Goal: Information Seeking & Learning: Find specific page/section

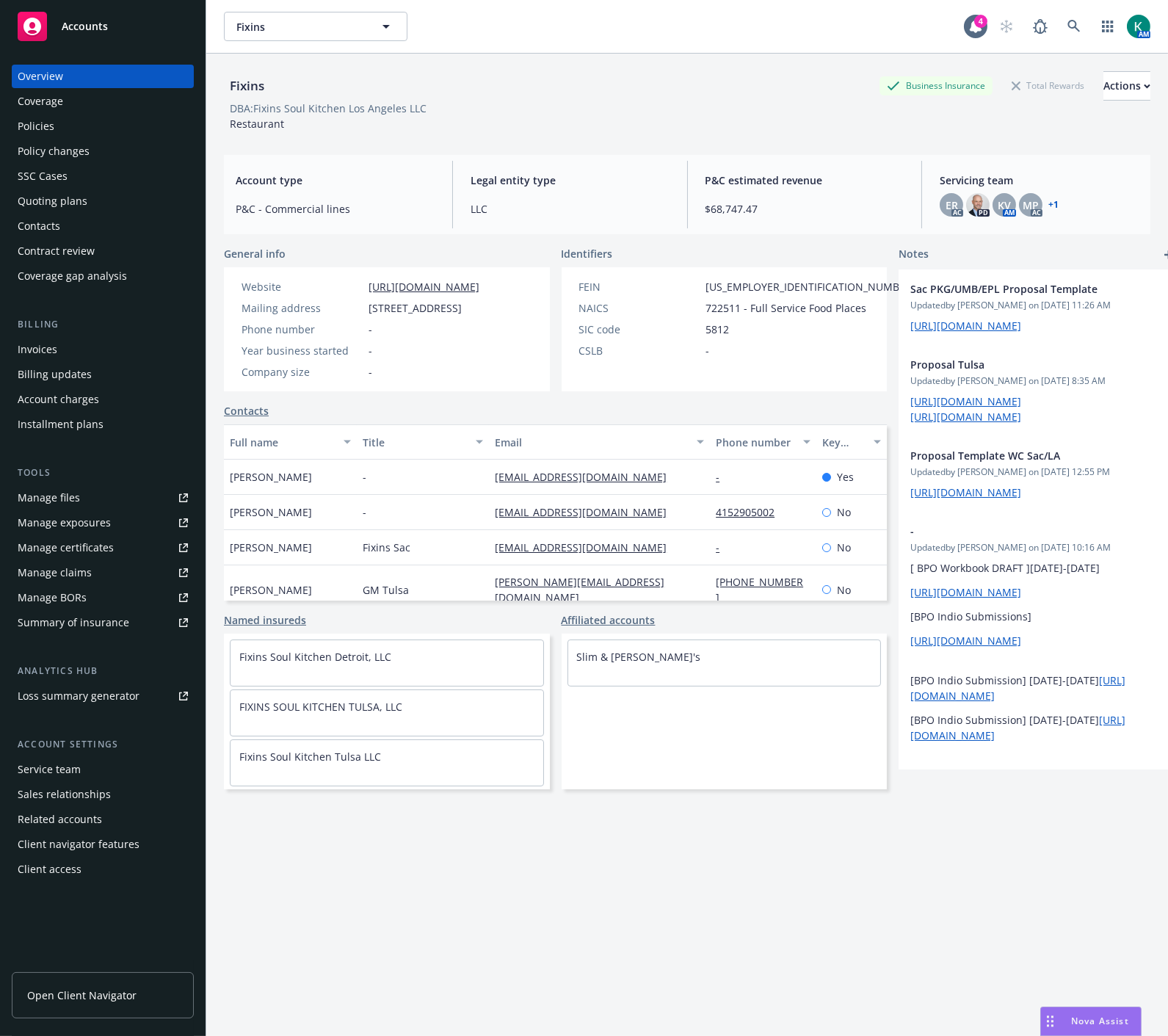
scroll to position [314, 0]
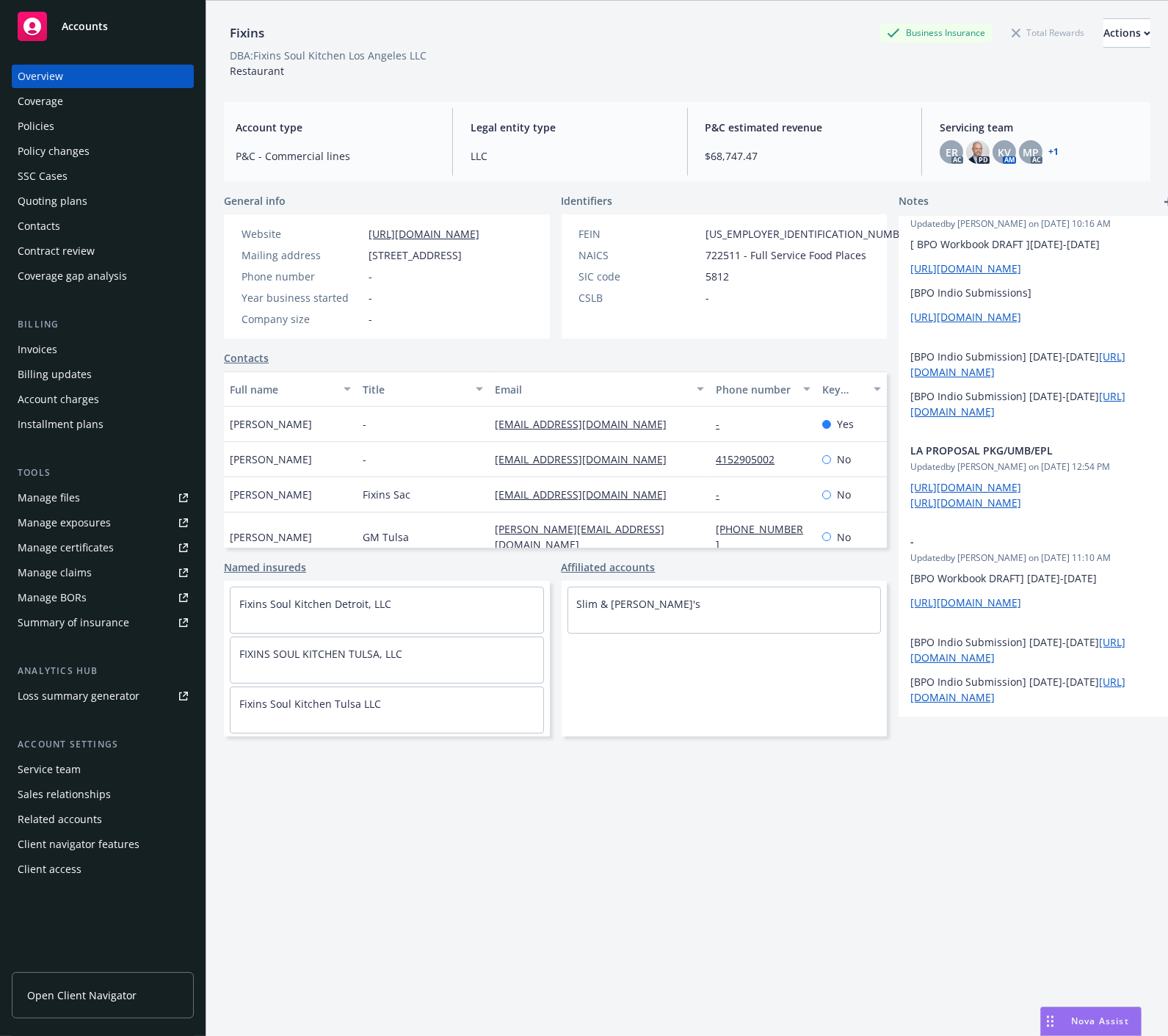
click at [729, 874] on div "Fixins Business Insurance Total Rewards Actions DBA: Fixins Soul Kitchen Los An…" at bounding box center [688, 509] width 927 height 1018
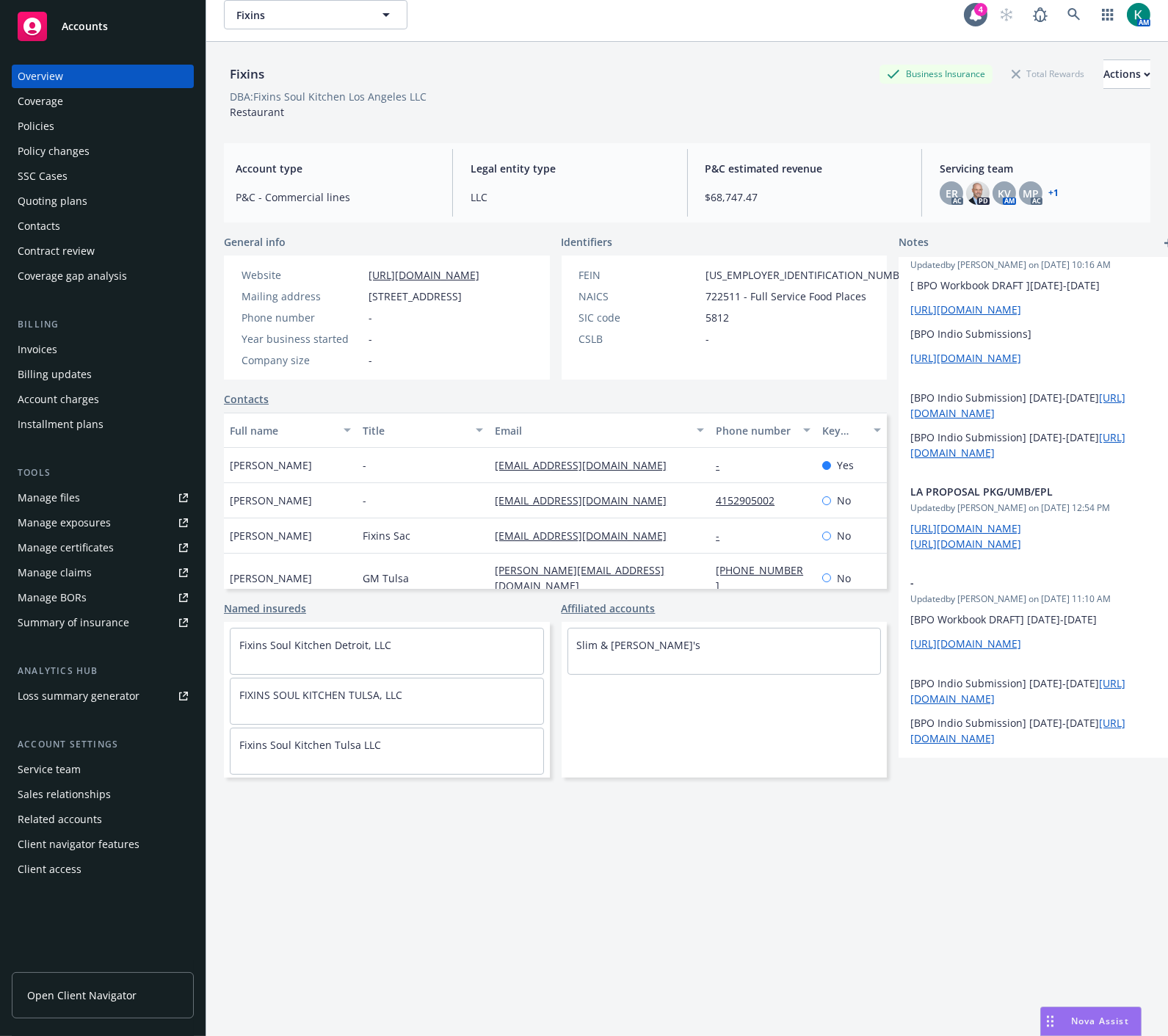
scroll to position [0, 0]
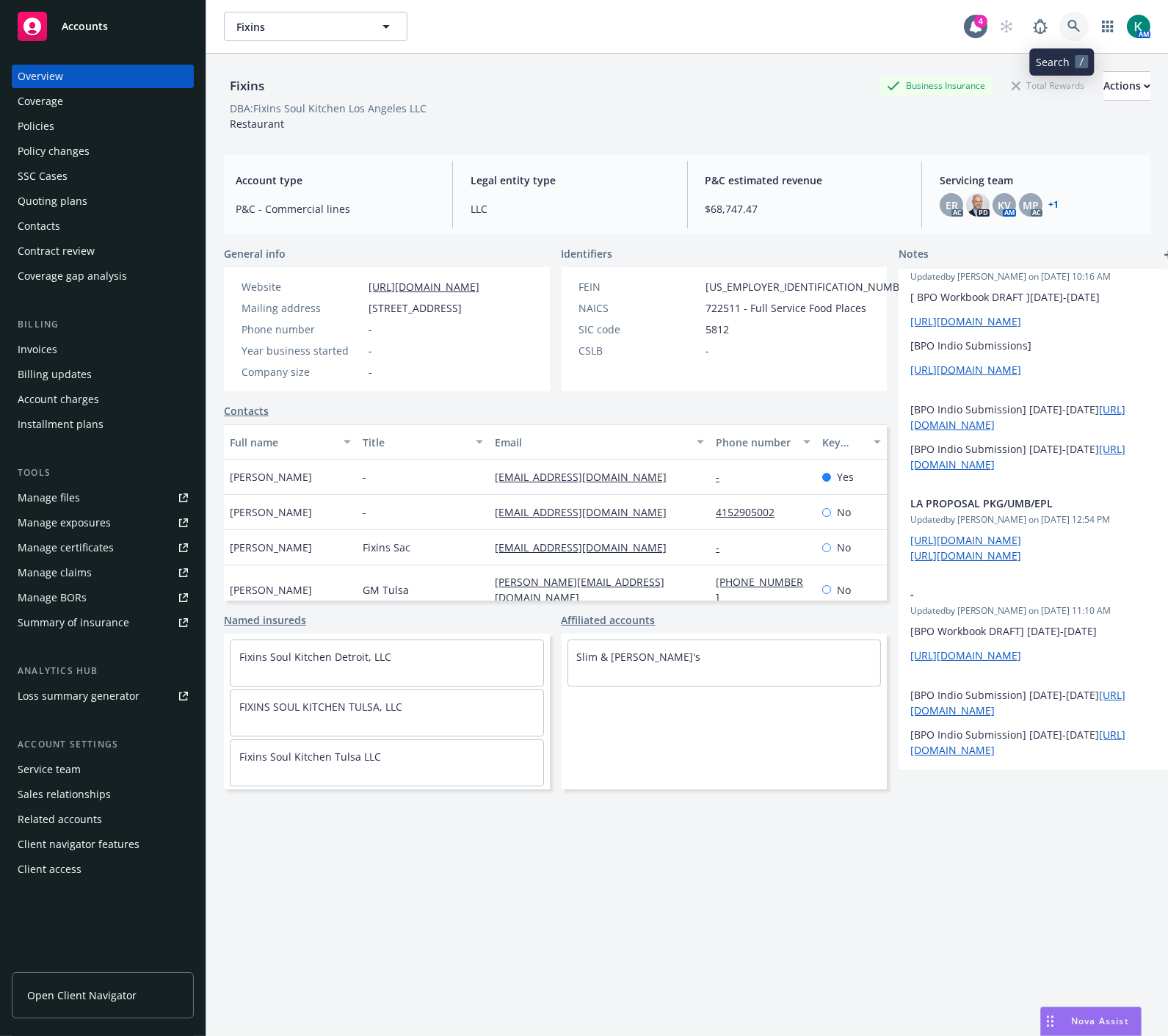
click at [1067, 20] on icon at bounding box center [1074, 26] width 14 height 14
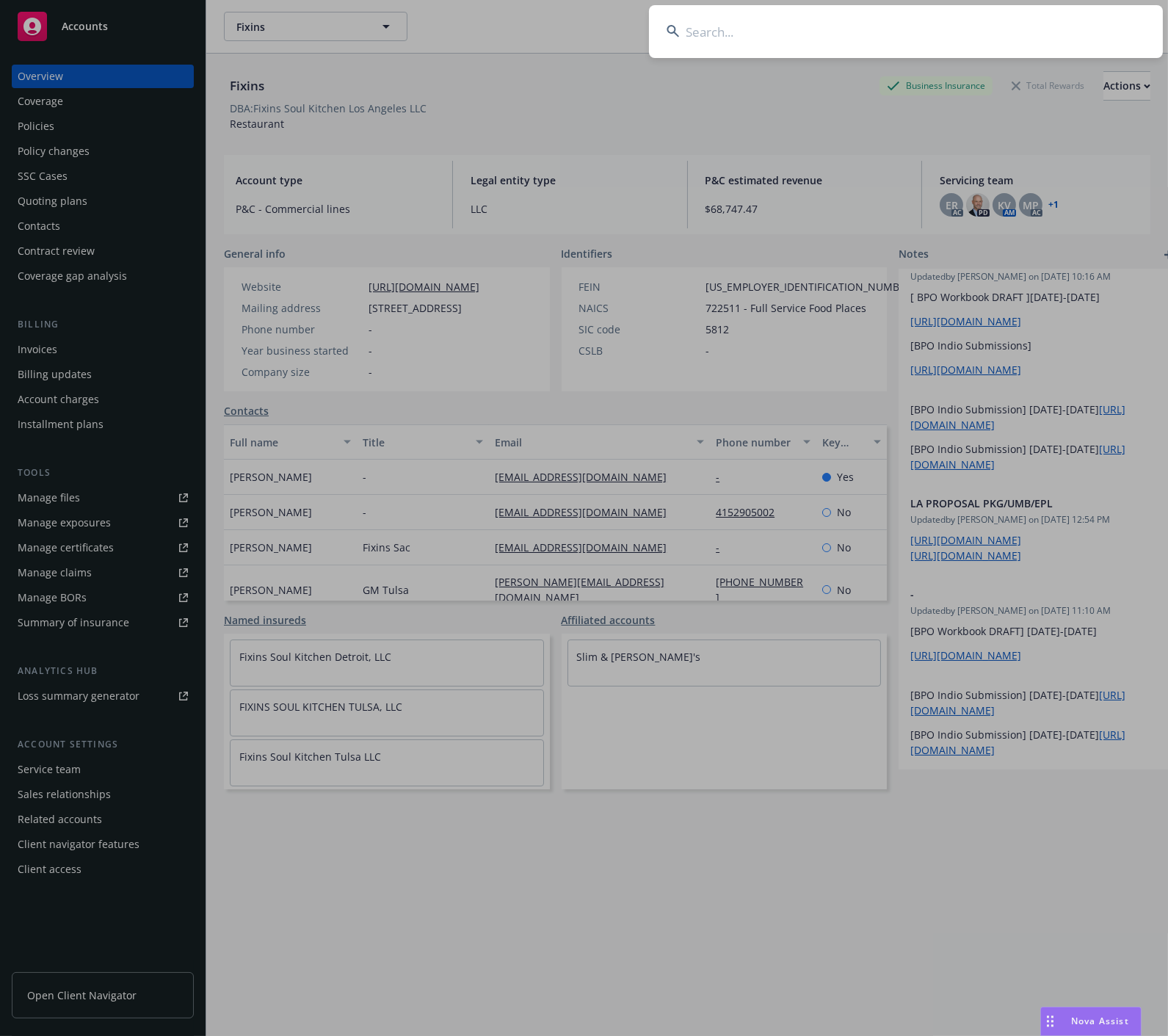
click at [709, 30] on input at bounding box center [906, 32] width 514 height 53
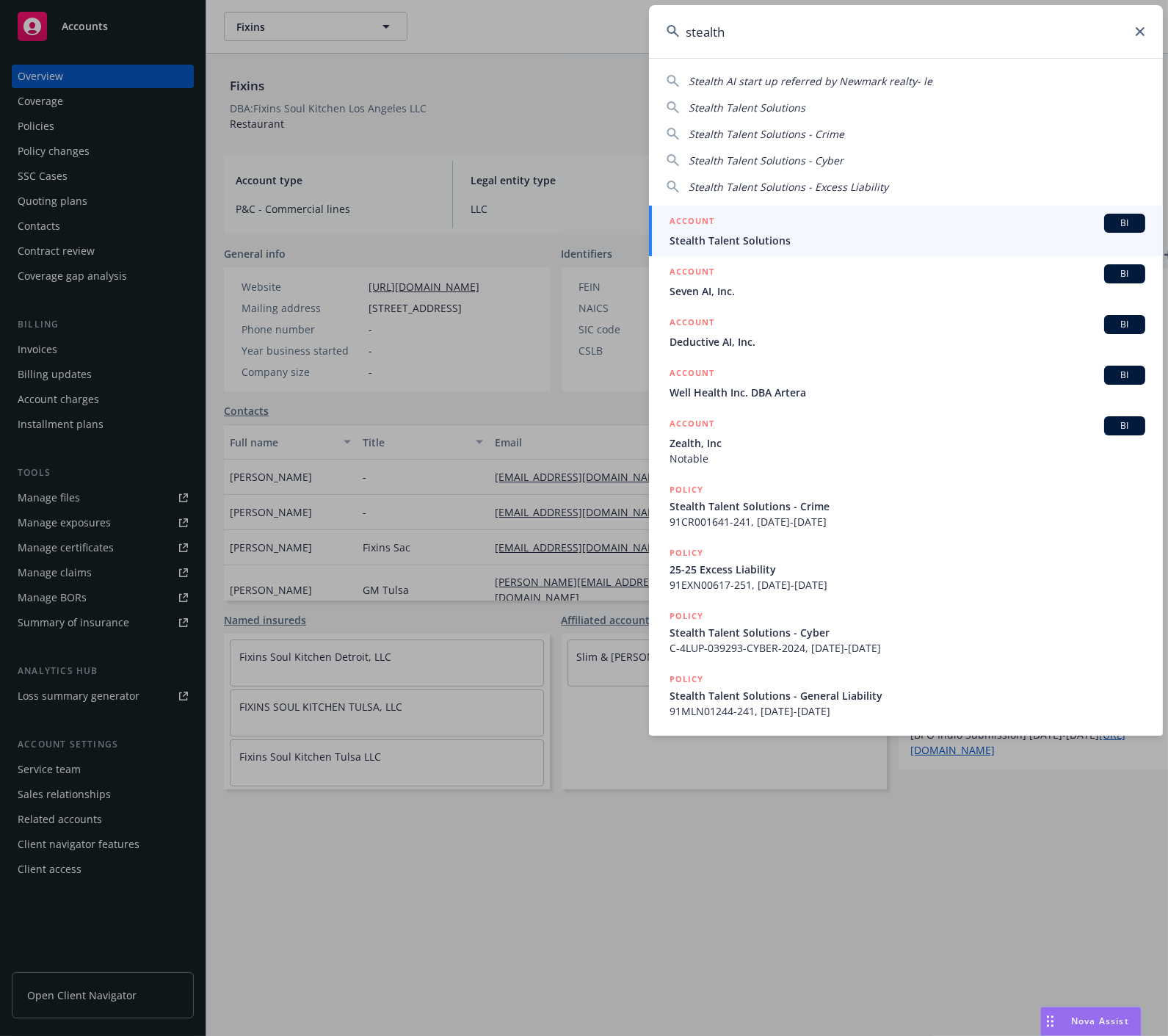
type input "stealth"
click at [739, 240] on span "Stealth Talent Solutions" at bounding box center [907, 240] width 475 height 15
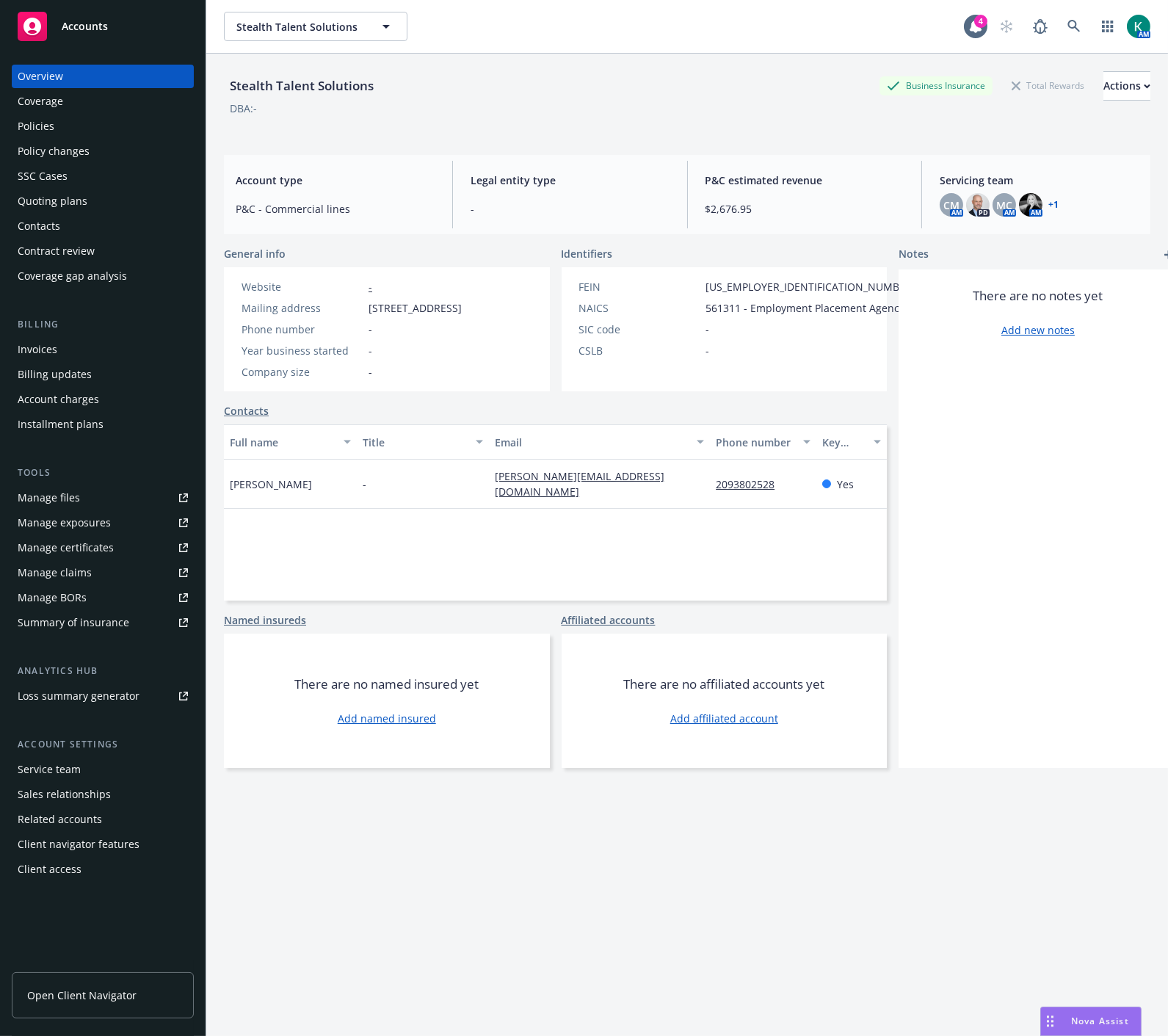
click at [73, 124] on div "Policies" at bounding box center [103, 126] width 170 height 24
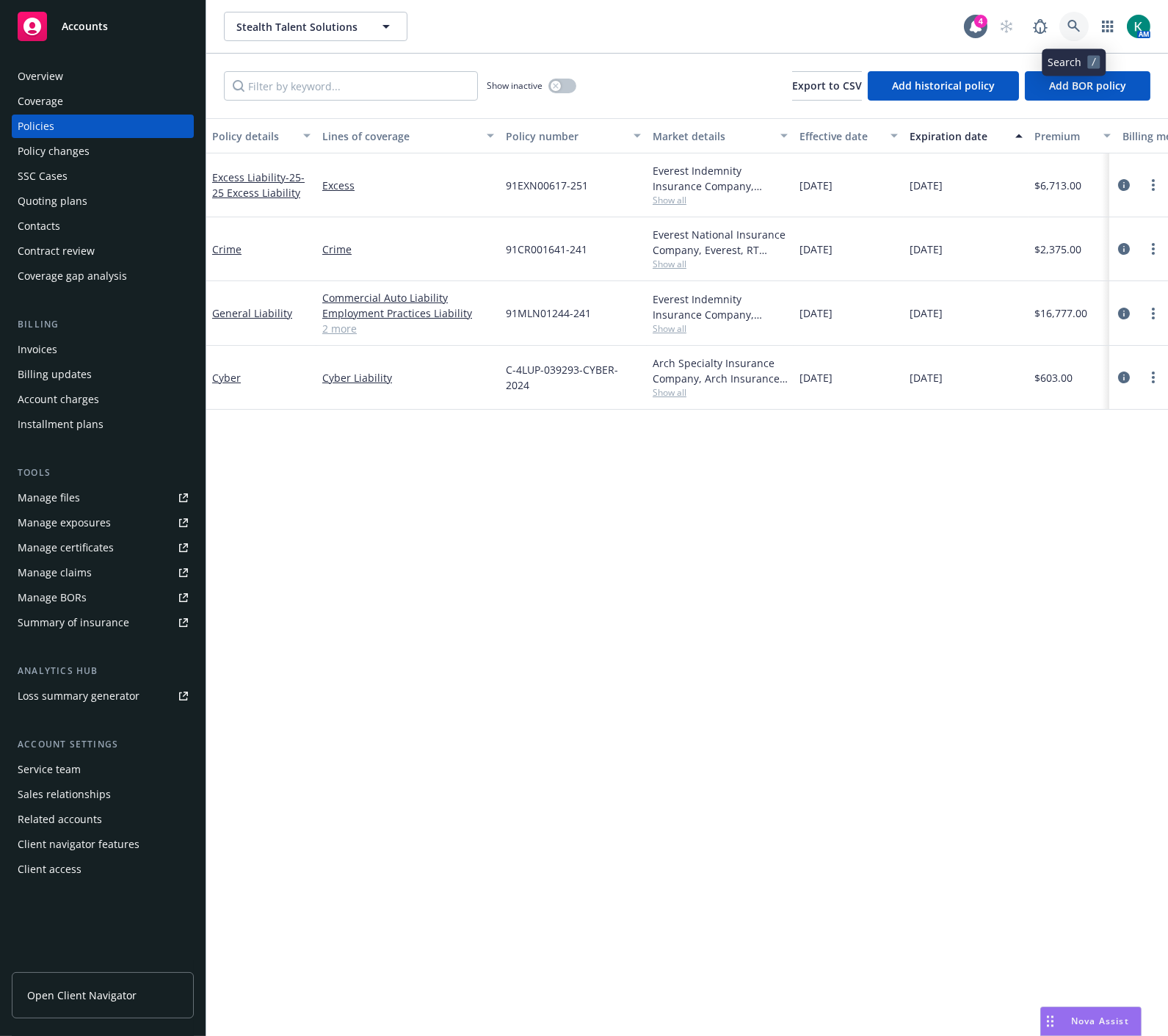
click at [1074, 18] on link at bounding box center [1074, 26] width 29 height 29
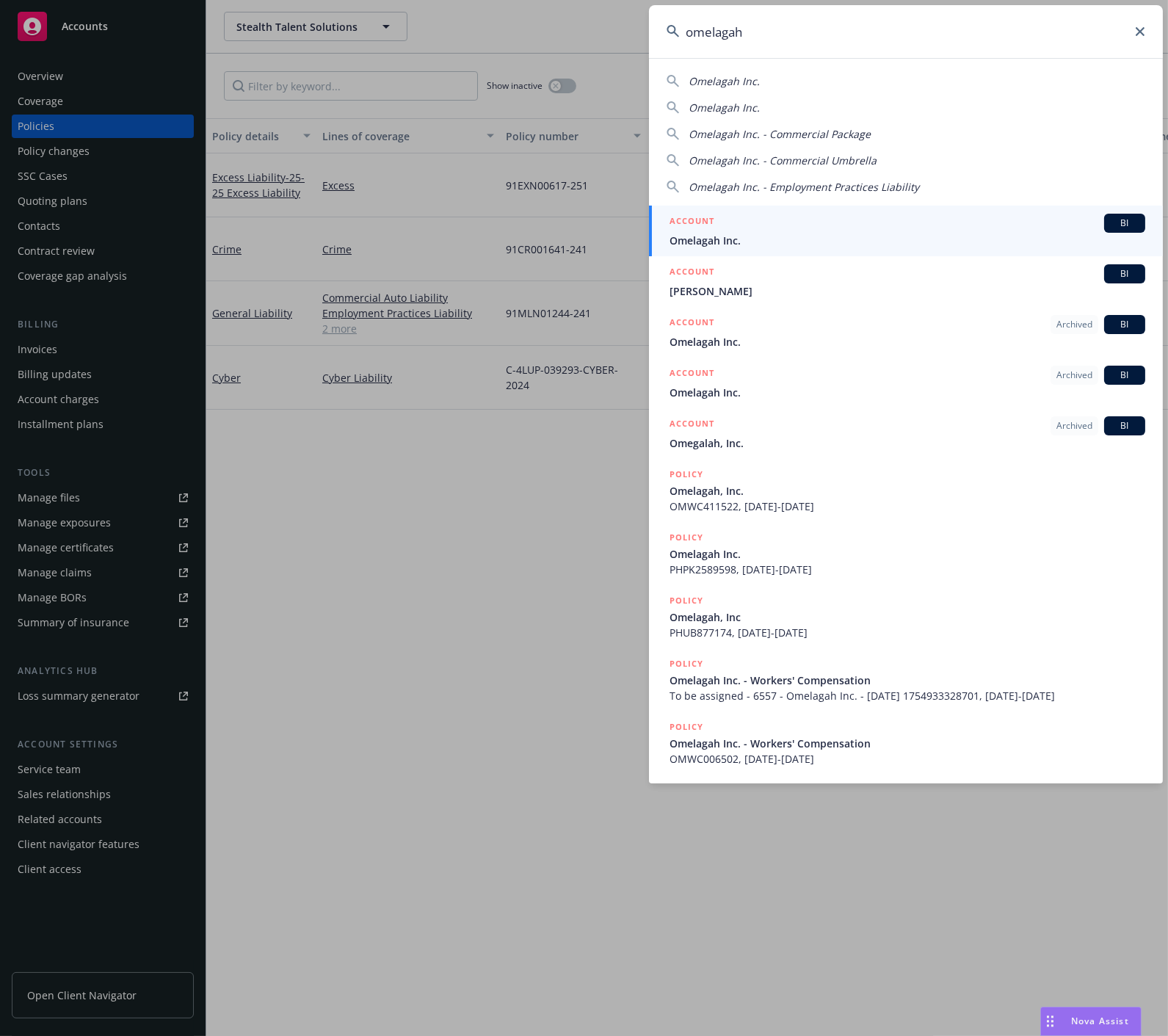
type input "omelagah"
click at [812, 224] on div "ACCOUNT BI" at bounding box center [907, 223] width 475 height 19
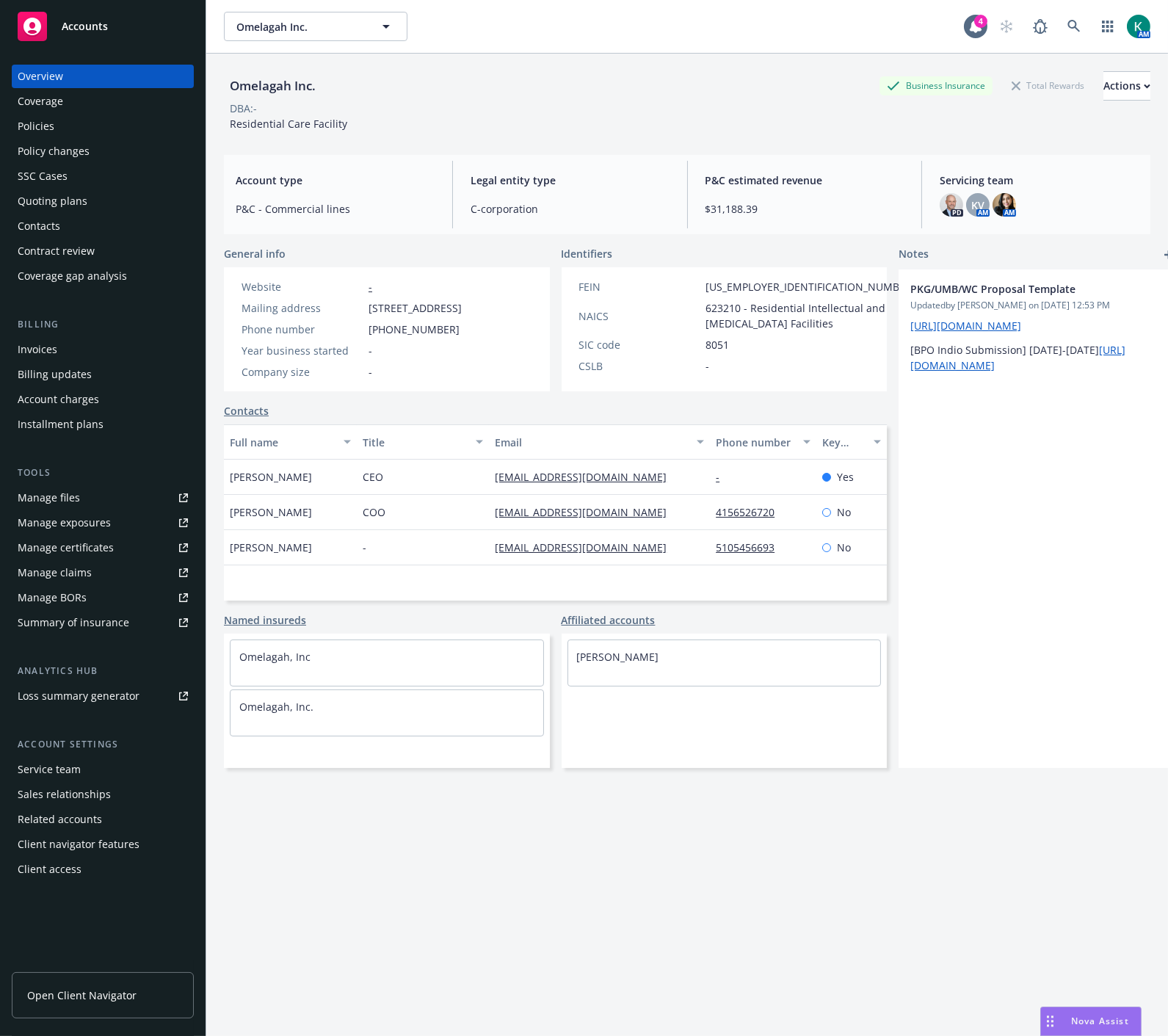
click at [100, 116] on div "Policies" at bounding box center [103, 126] width 170 height 24
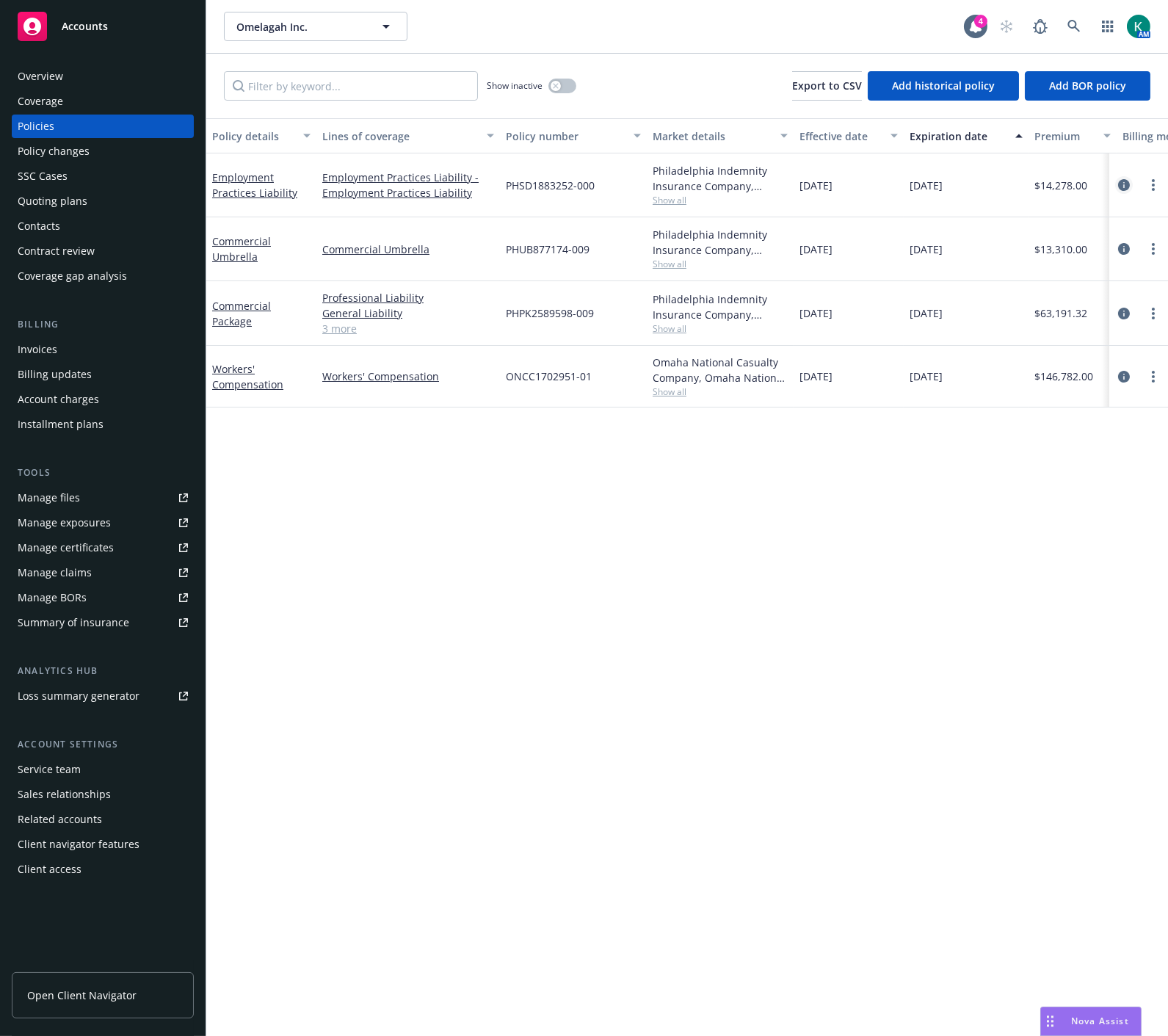
click at [1125, 180] on icon "circleInformation" at bounding box center [1125, 185] width 12 height 12
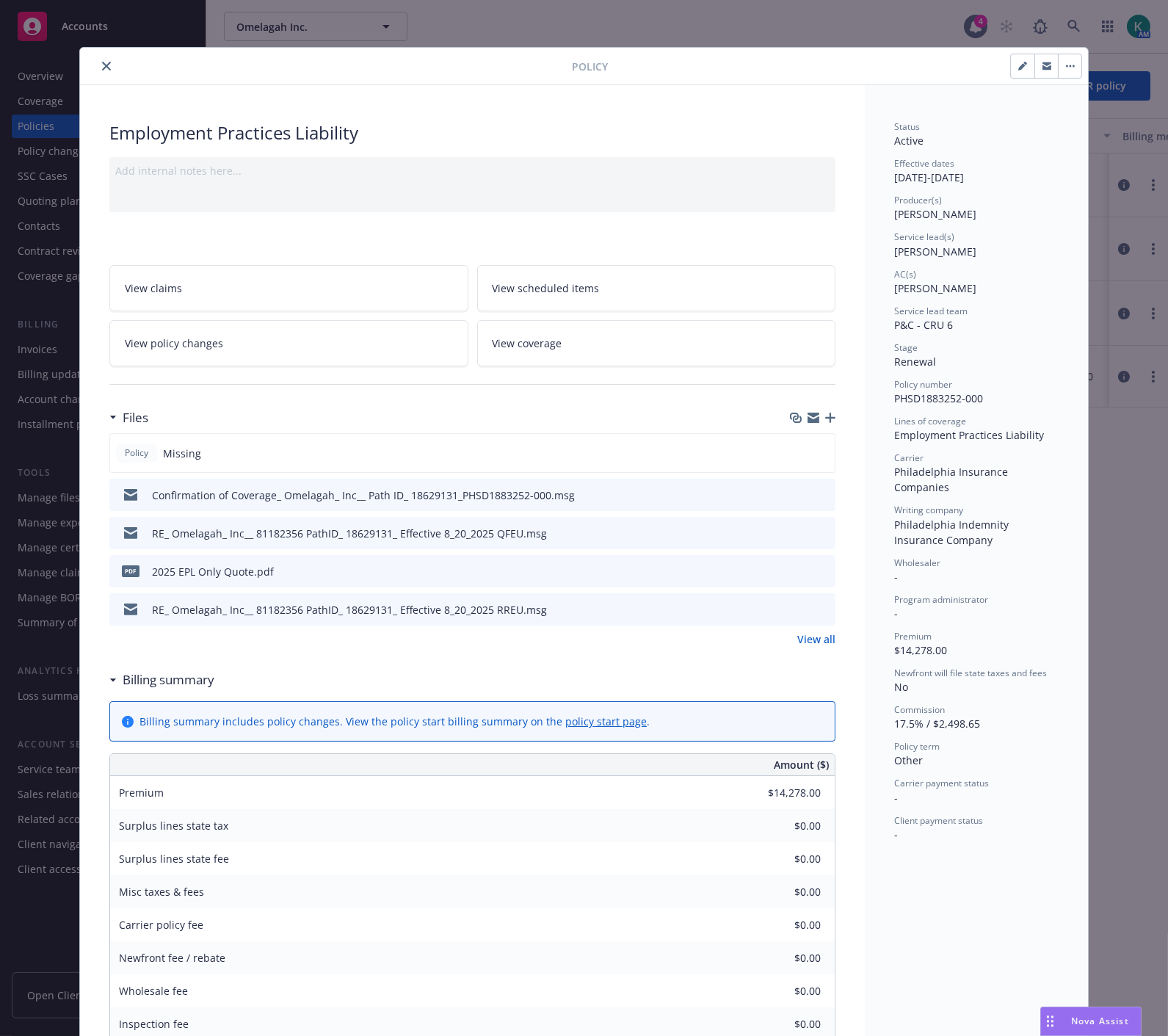
click at [98, 71] on button "close" at bounding box center [106, 66] width 18 height 18
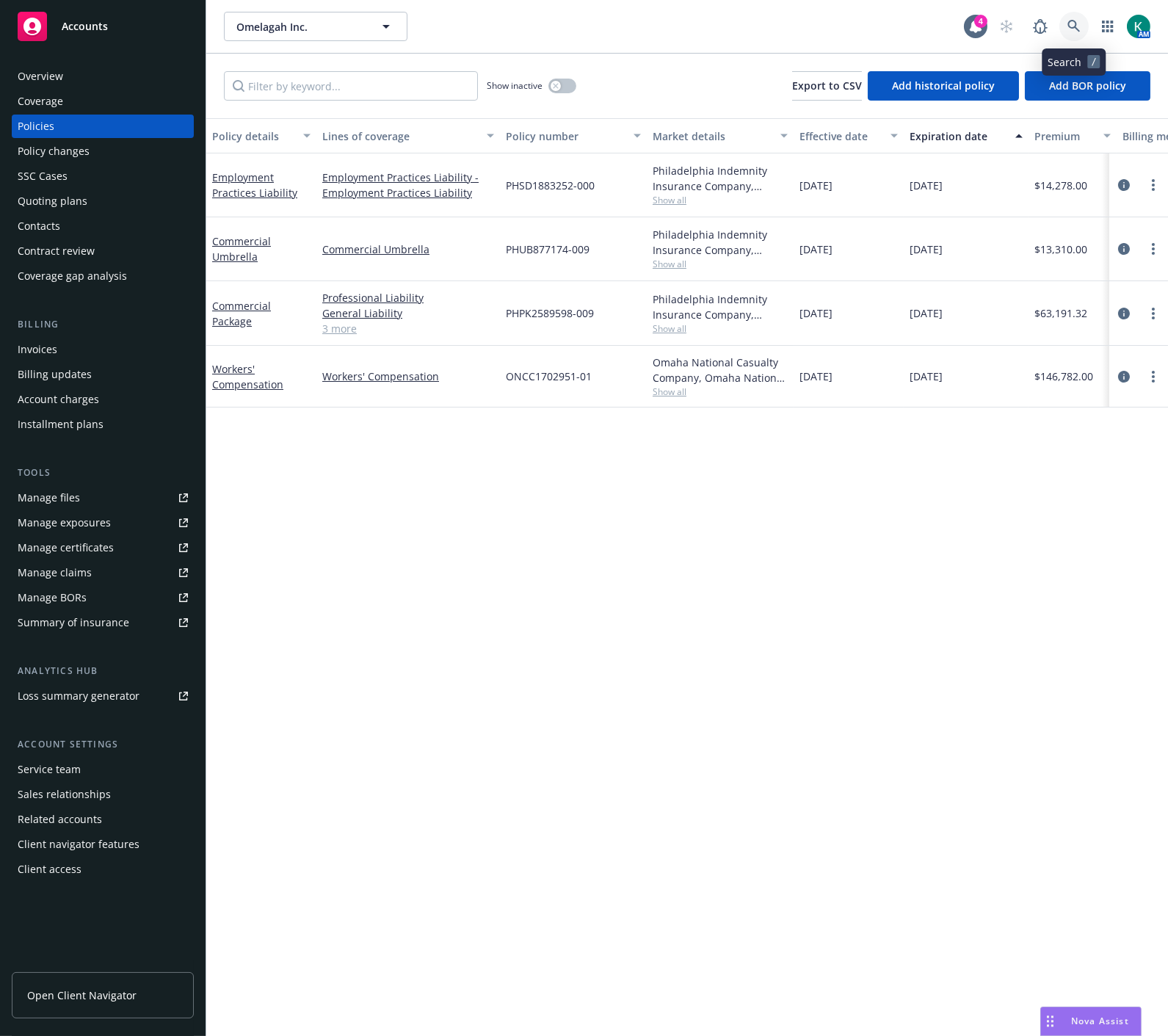
click at [1074, 27] on icon at bounding box center [1073, 26] width 13 height 13
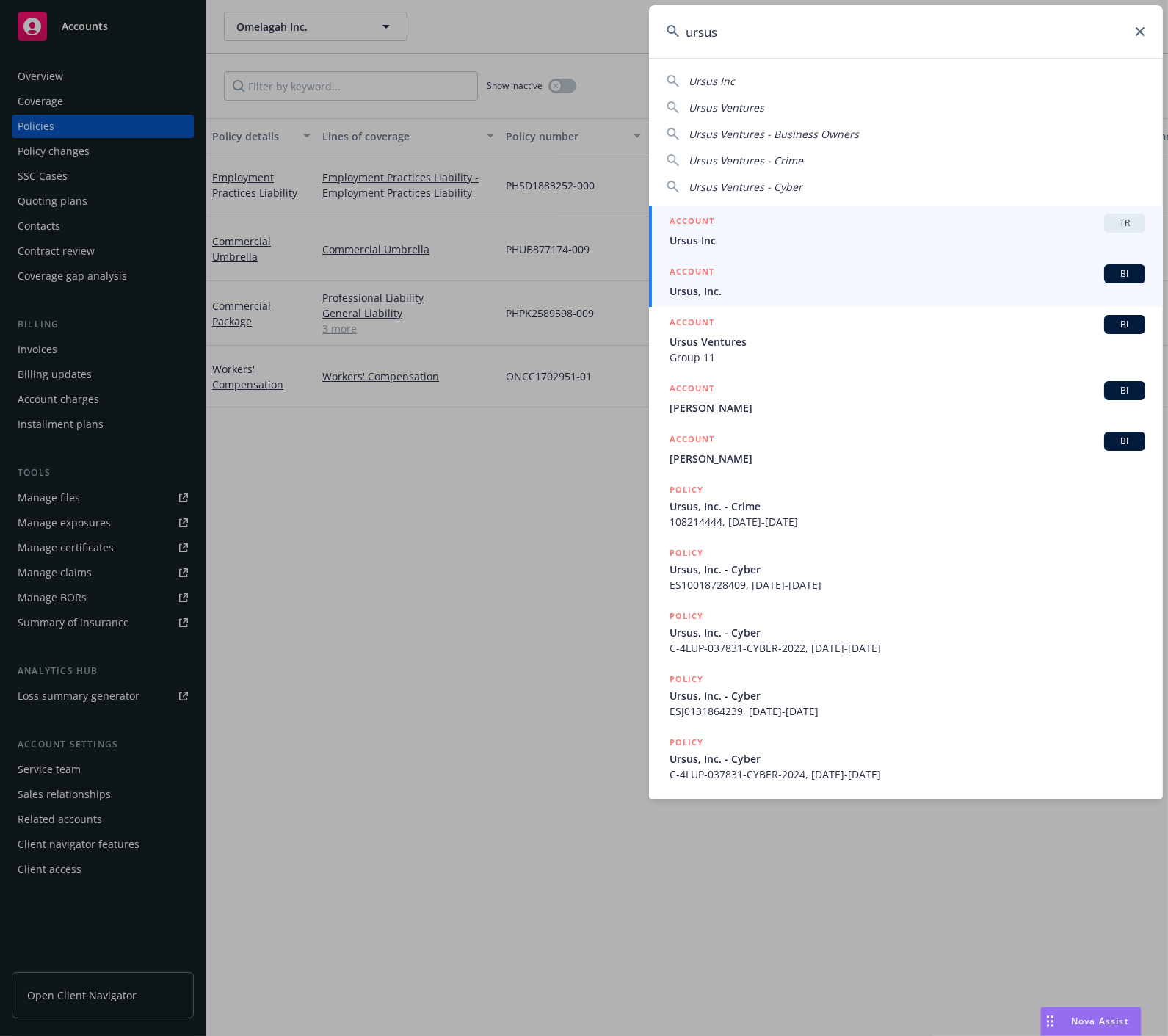
type input "ursus"
click at [664, 274] on link "ACCOUNT BI Ursus, Inc." at bounding box center [906, 281] width 514 height 50
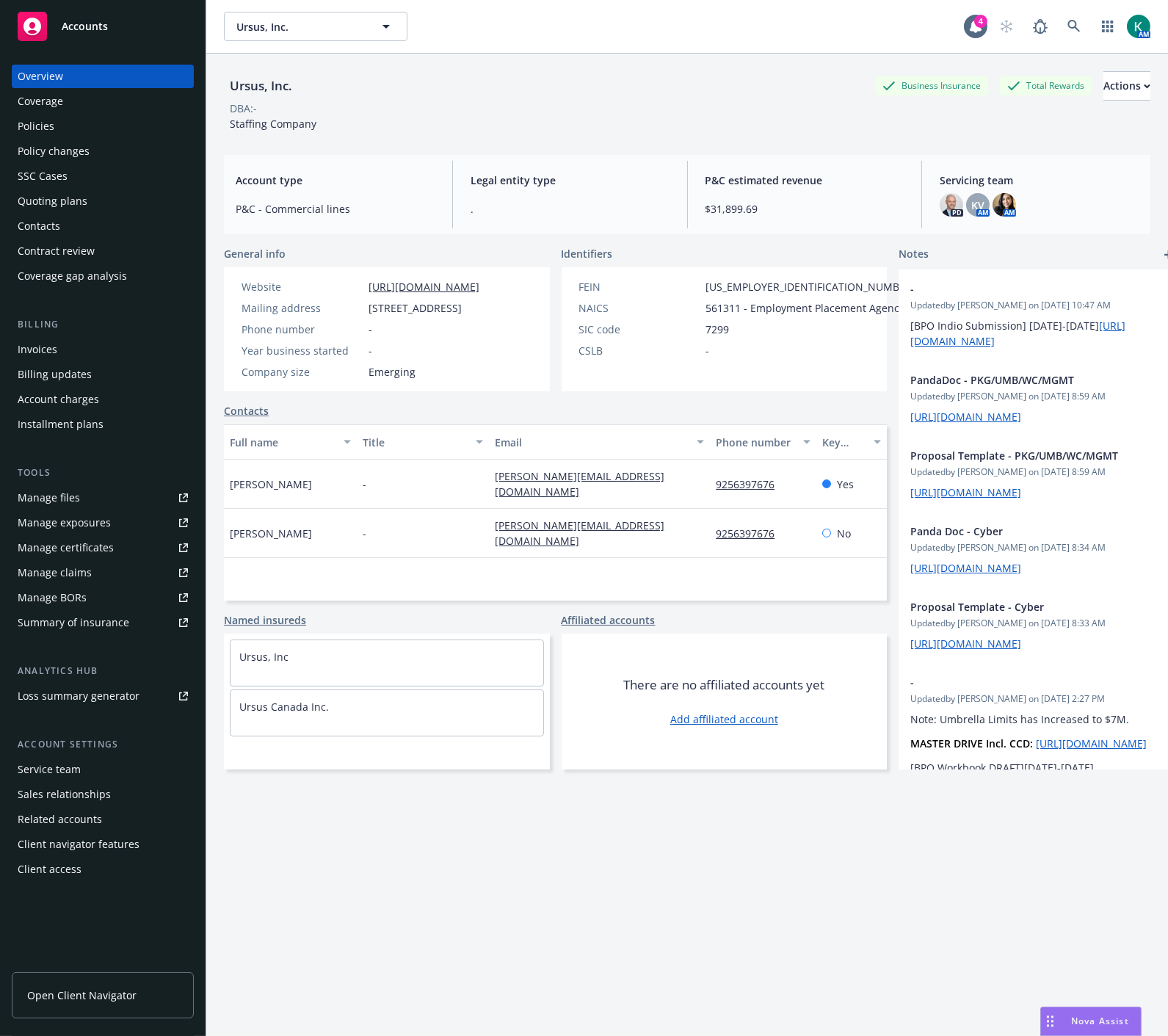
click at [119, 123] on div "Policies" at bounding box center [103, 126] width 170 height 24
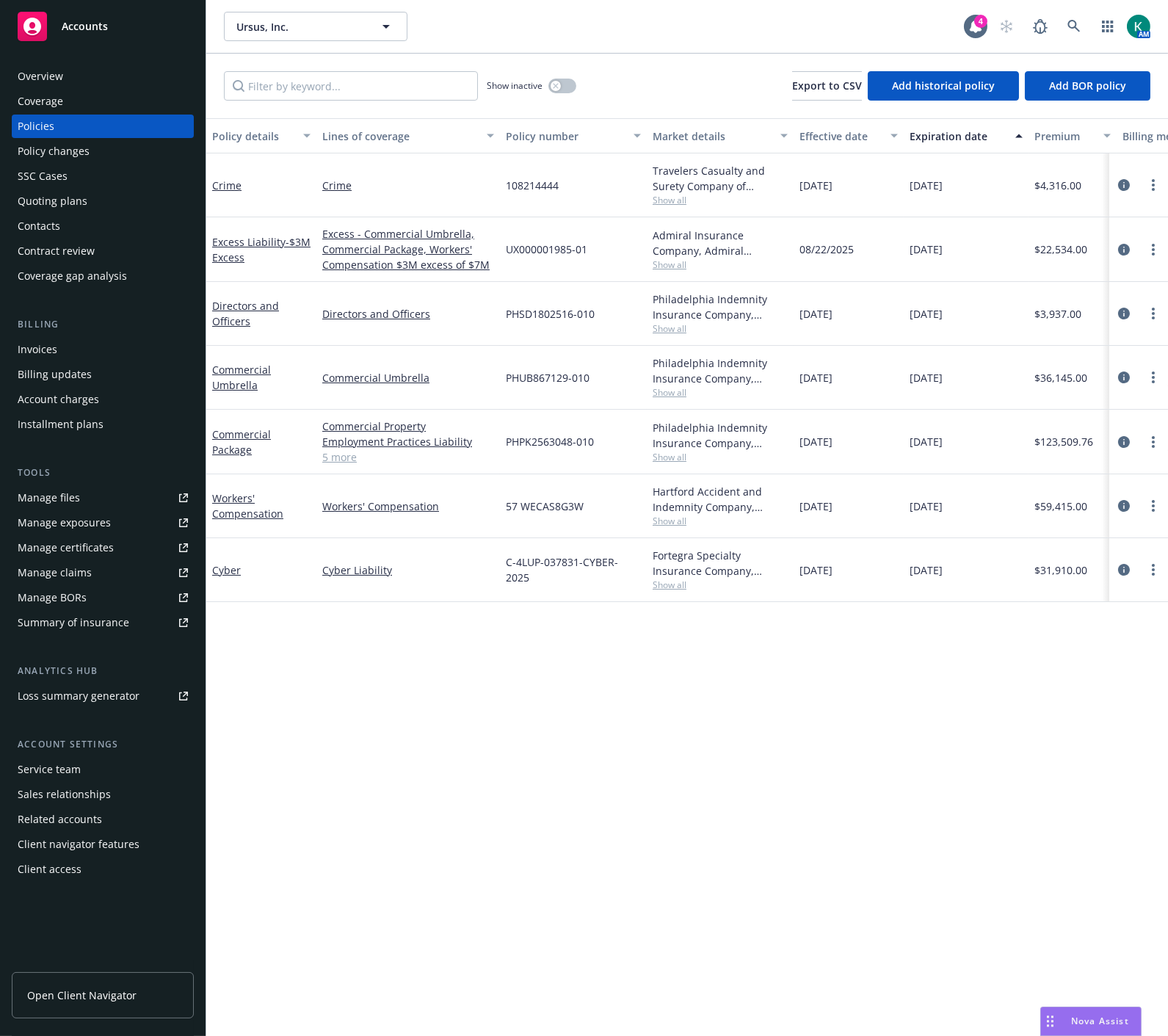
drag, startPoint x: 710, startPoint y: 699, endPoint x: 709, endPoint y: 679, distance: 20.0
click at [710, 699] on div "Policy details Lines of coverage Policy number Market details Effective date Ex…" at bounding box center [687, 577] width 962 height 918
click at [85, 170] on div "SSC Cases" at bounding box center [103, 176] width 170 height 24
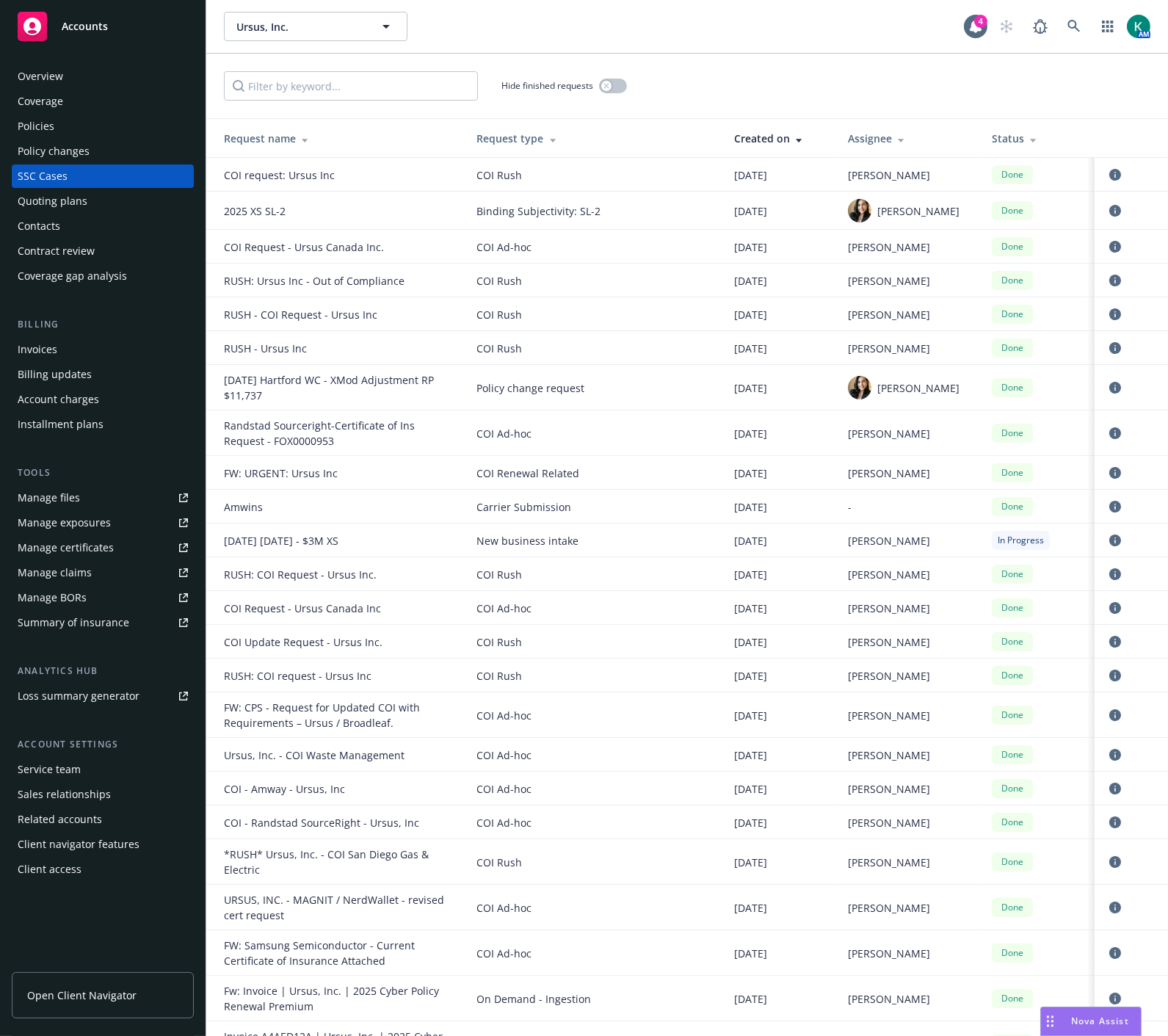
click at [69, 122] on div "Policies" at bounding box center [103, 126] width 170 height 24
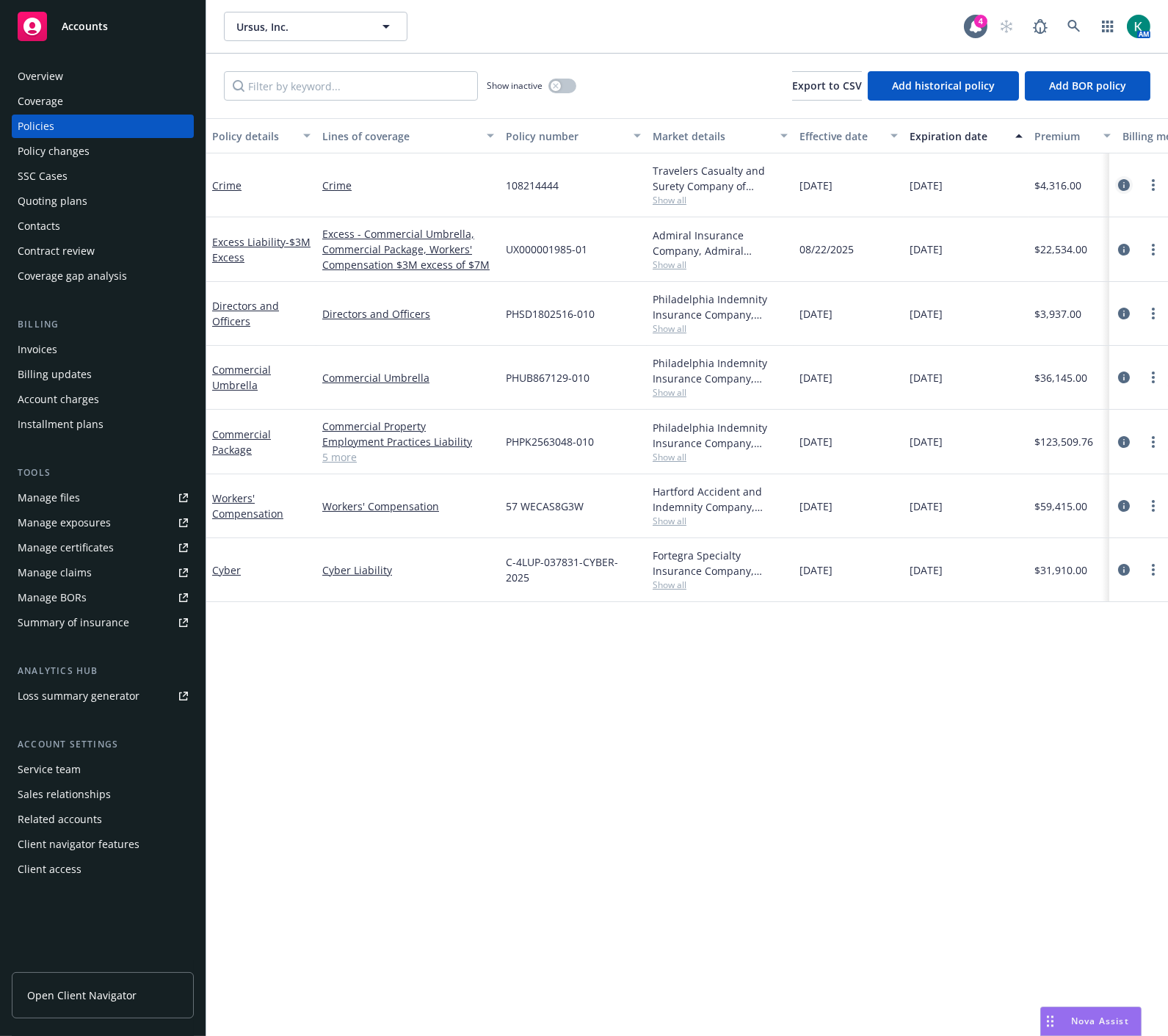
click at [1119, 187] on icon "circleInformation" at bounding box center [1125, 185] width 12 height 12
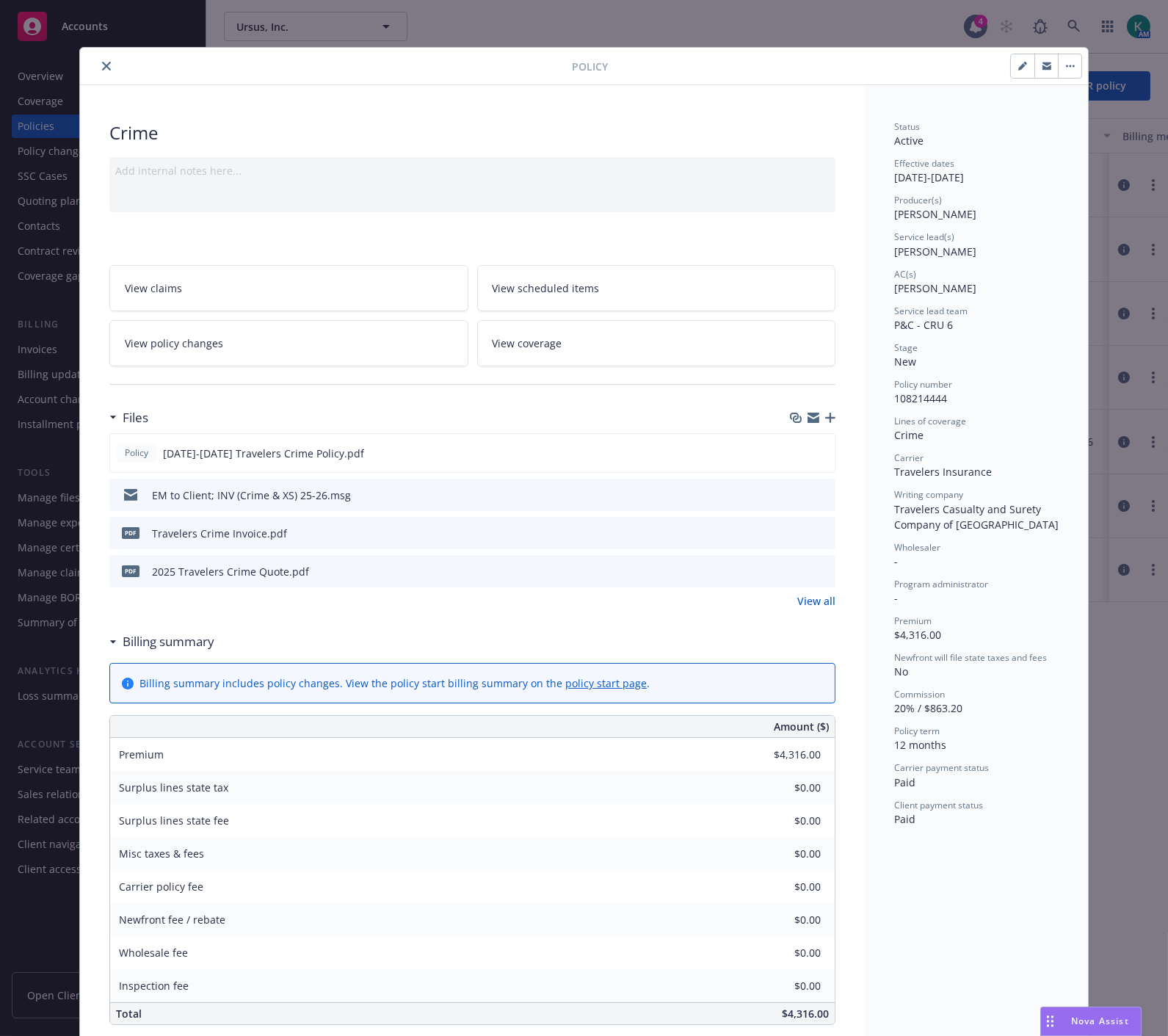
drag, startPoint x: 1018, startPoint y: 62, endPoint x: 915, endPoint y: 104, distance: 111.2
click at [1023, 62] on icon "button" at bounding box center [1025, 63] width 3 height 3
select select "NEW"
select select "12"
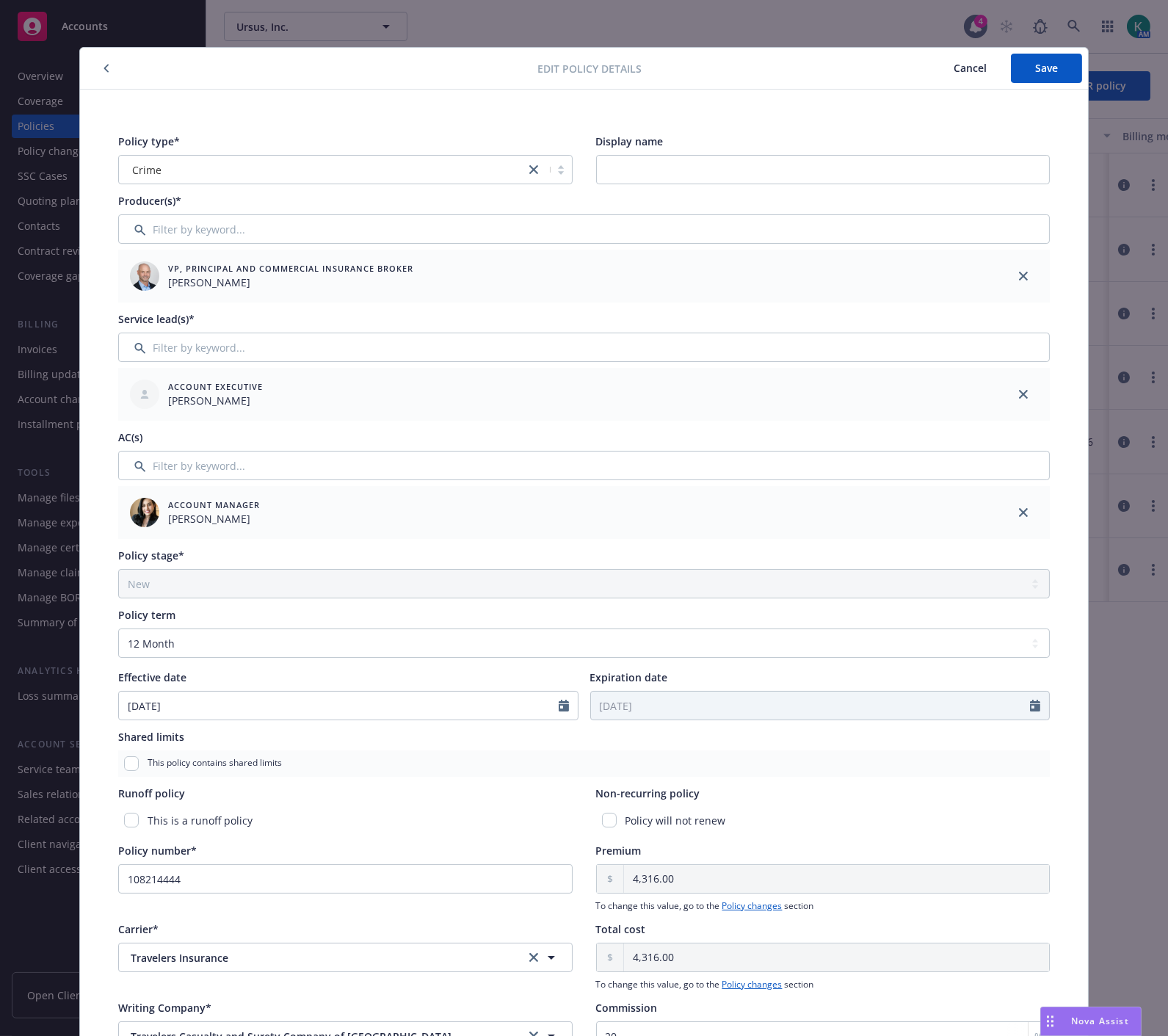
drag, startPoint x: 641, startPoint y: 153, endPoint x: 609, endPoint y: 189, distance: 48.2
click at [619, 182] on div "Display name" at bounding box center [823, 158] width 454 height 50
click at [620, 165] on input "Display name" at bounding box center [823, 170] width 454 height 29
click at [600, 167] on input "Blue Origin" at bounding box center [823, 170] width 454 height 29
click at [781, 170] on input "Magnit/Blue Origin" at bounding box center [823, 170] width 454 height 29
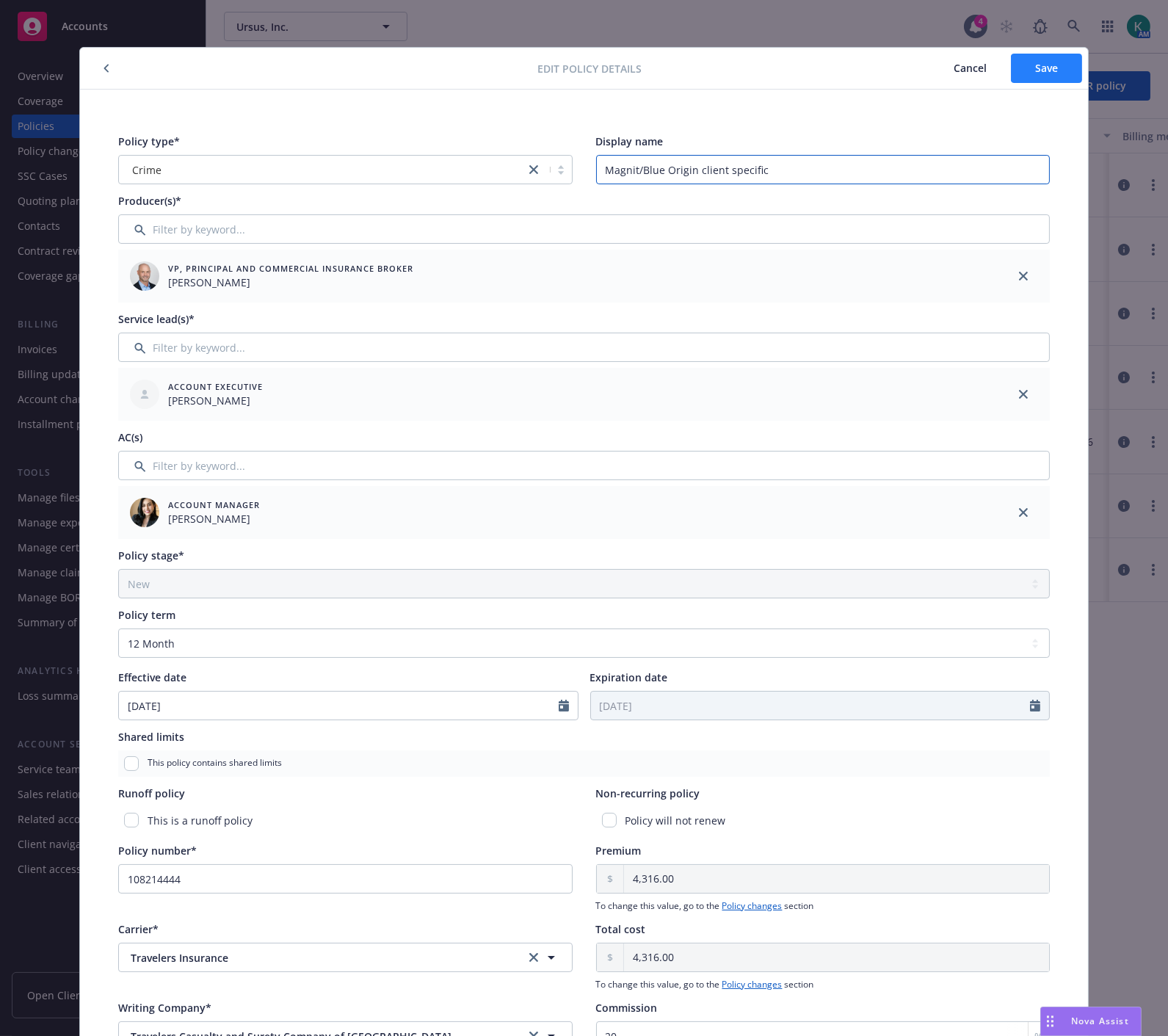
type input "Magnit/Blue Origin client specific"
click at [1013, 81] on button "Save" at bounding box center [1047, 68] width 72 height 29
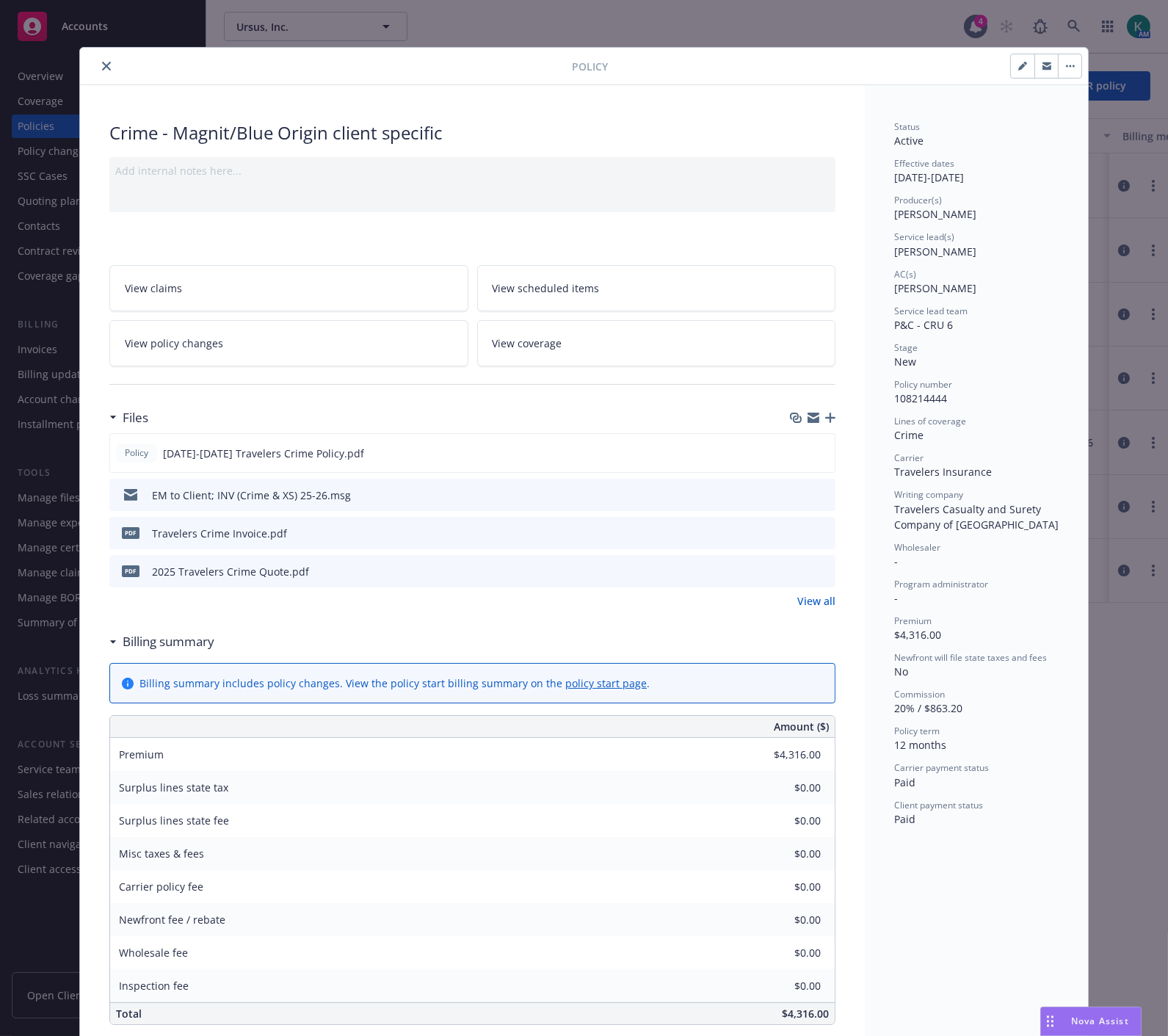
click at [102, 65] on icon "close" at bounding box center [106, 66] width 9 height 9
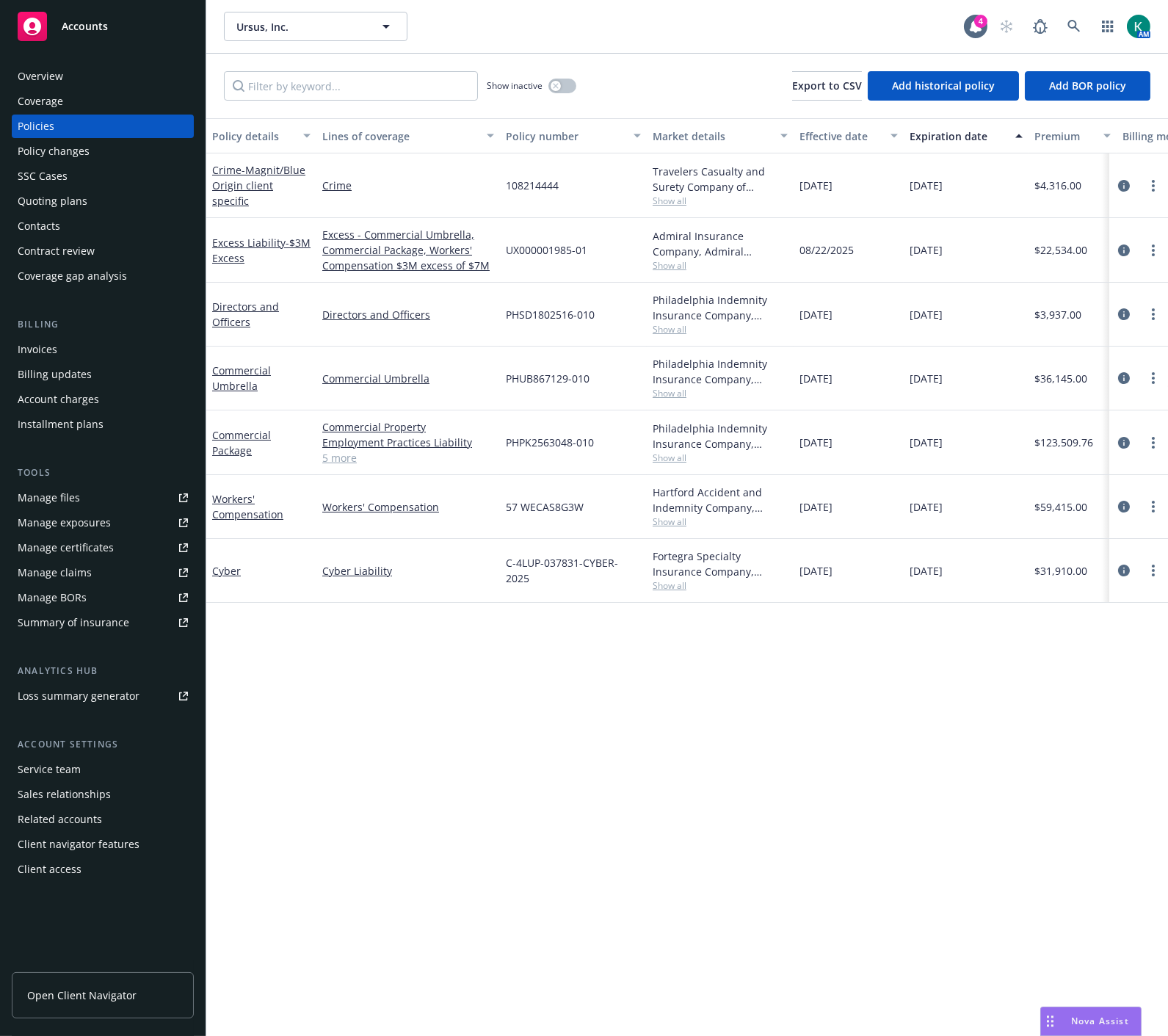
click at [325, 736] on div "Policy details Lines of coverage Policy number Market details Effective date Ex…" at bounding box center [687, 577] width 962 height 918
click at [358, 699] on div "Policy details Lines of coverage Policy number Market details Effective date Ex…" at bounding box center [687, 577] width 962 height 918
drag, startPoint x: 604, startPoint y: 720, endPoint x: 573, endPoint y: 690, distance: 43.1
click at [593, 714] on div "Policy details Lines of coverage Policy number Market details Effective date Ex…" at bounding box center [687, 577] width 962 height 918
click at [1078, 30] on icon at bounding box center [1073, 26] width 13 height 13
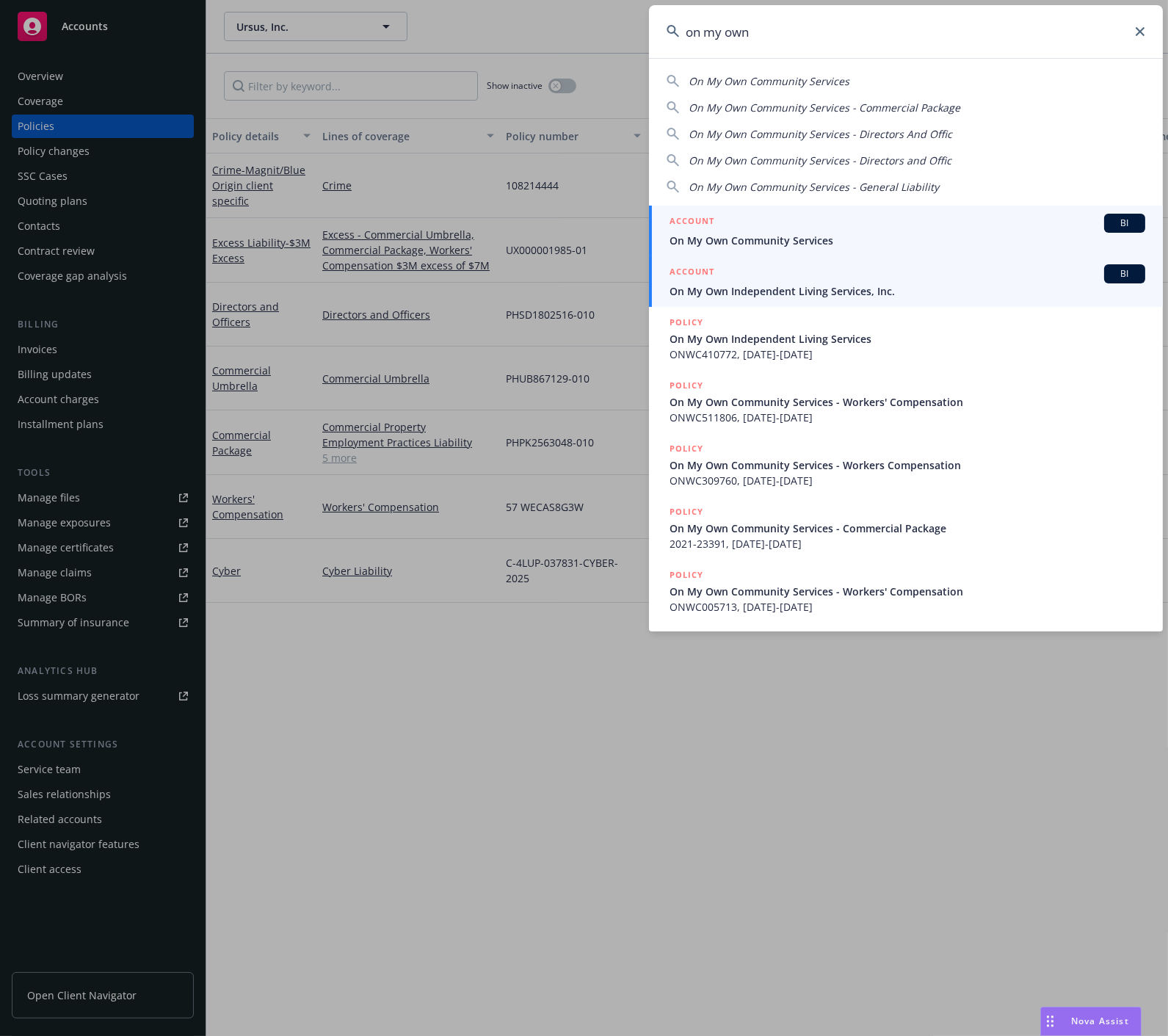
type input "on my own"
click at [821, 285] on span "On My Own Independent Living Services, Inc." at bounding box center [907, 291] width 475 height 15
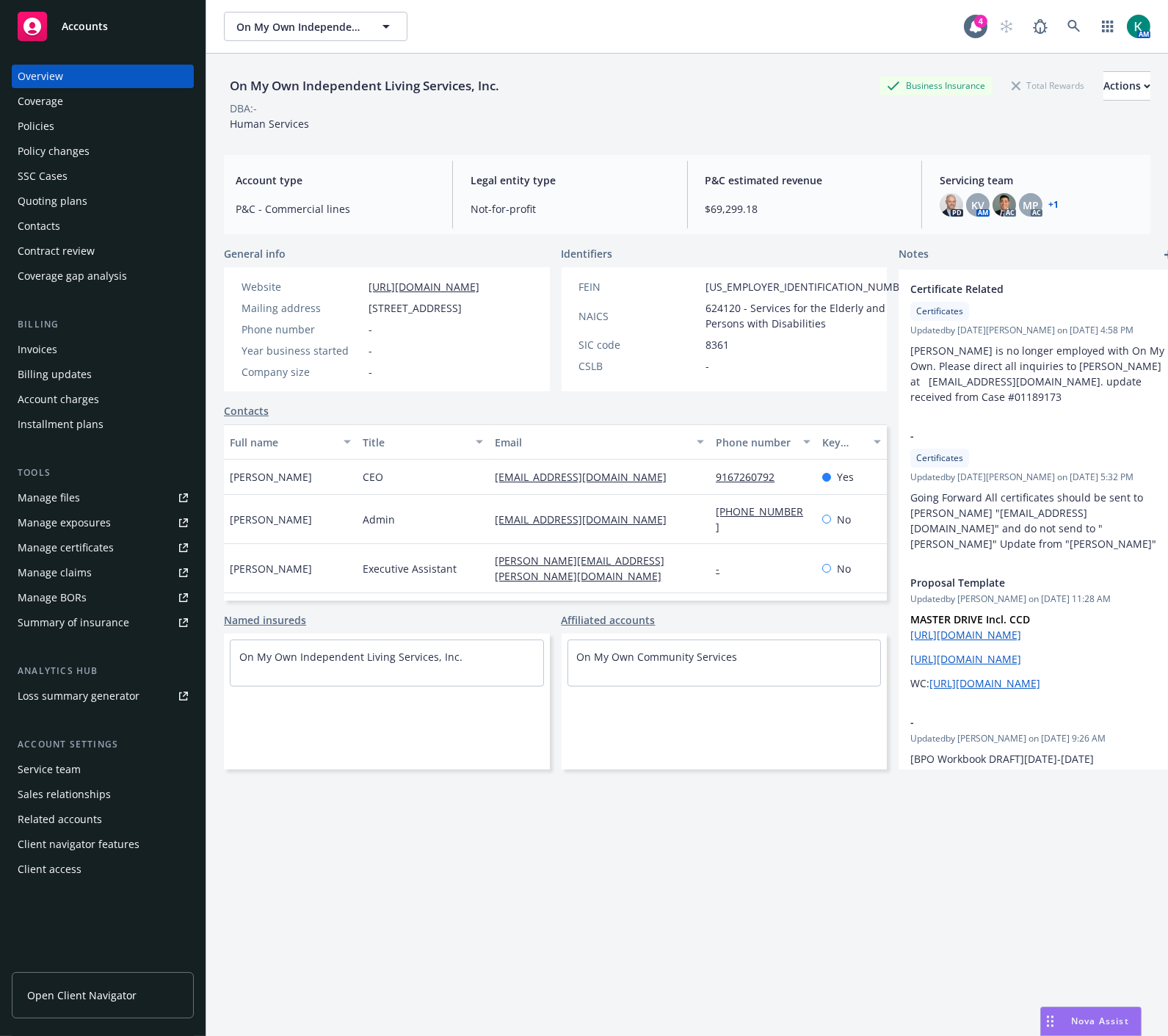
click at [66, 197] on div "Quoting plans" at bounding box center [53, 201] width 70 height 24
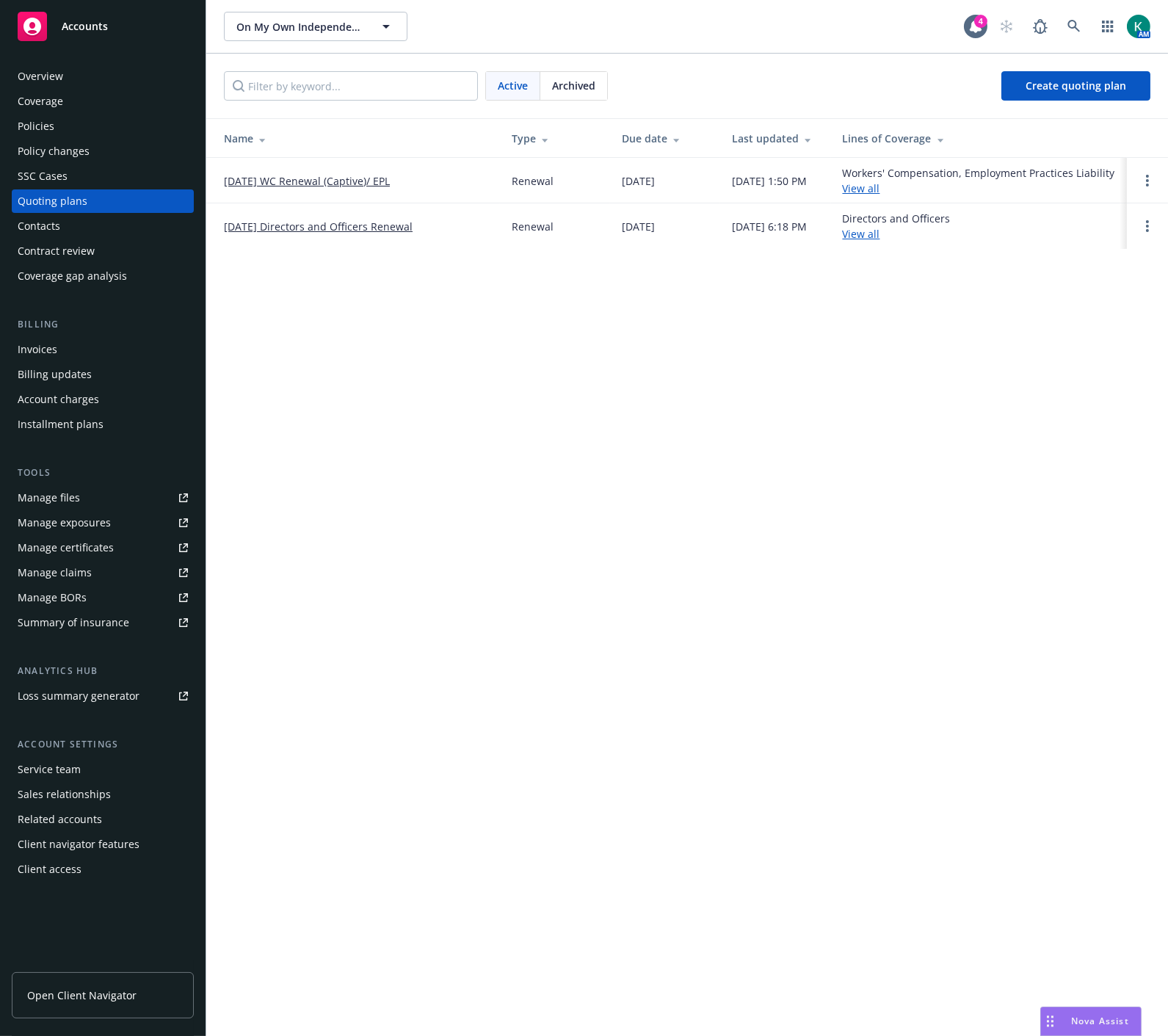
click at [577, 83] on span "Archived" at bounding box center [573, 85] width 43 height 15
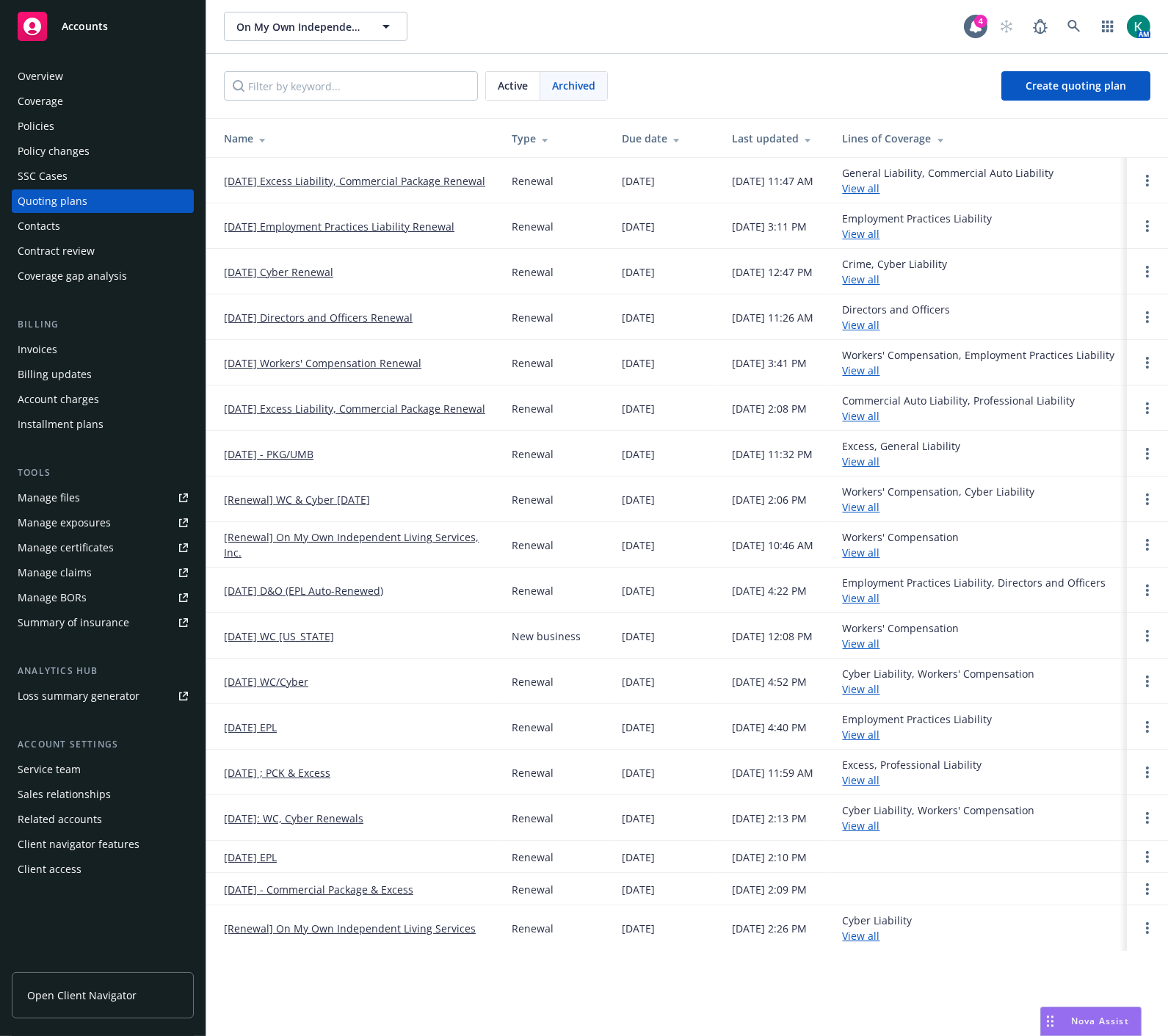
click at [282, 364] on link "[DATE] Workers' Compensation Renewal" at bounding box center [323, 363] width 198 height 15
